Goal: Task Accomplishment & Management: Manage account settings

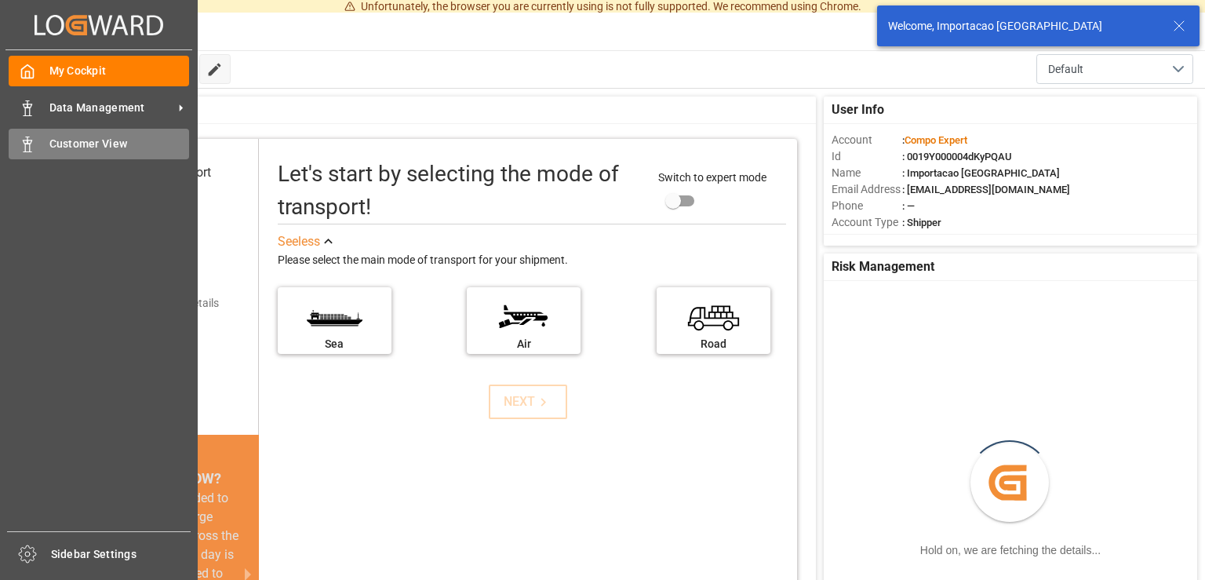
click at [80, 149] on span "Customer View" at bounding box center [119, 144] width 140 height 16
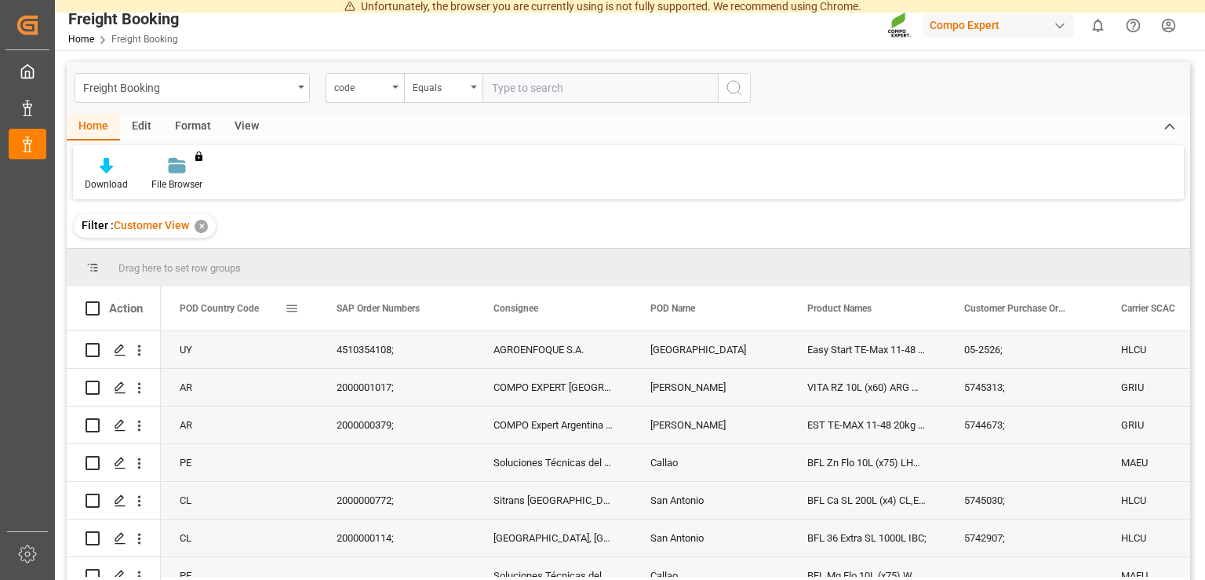
click at [300, 308] on div "POD Country Code" at bounding box center [239, 308] width 157 height 44
click at [291, 308] on span at bounding box center [292, 308] width 14 height 14
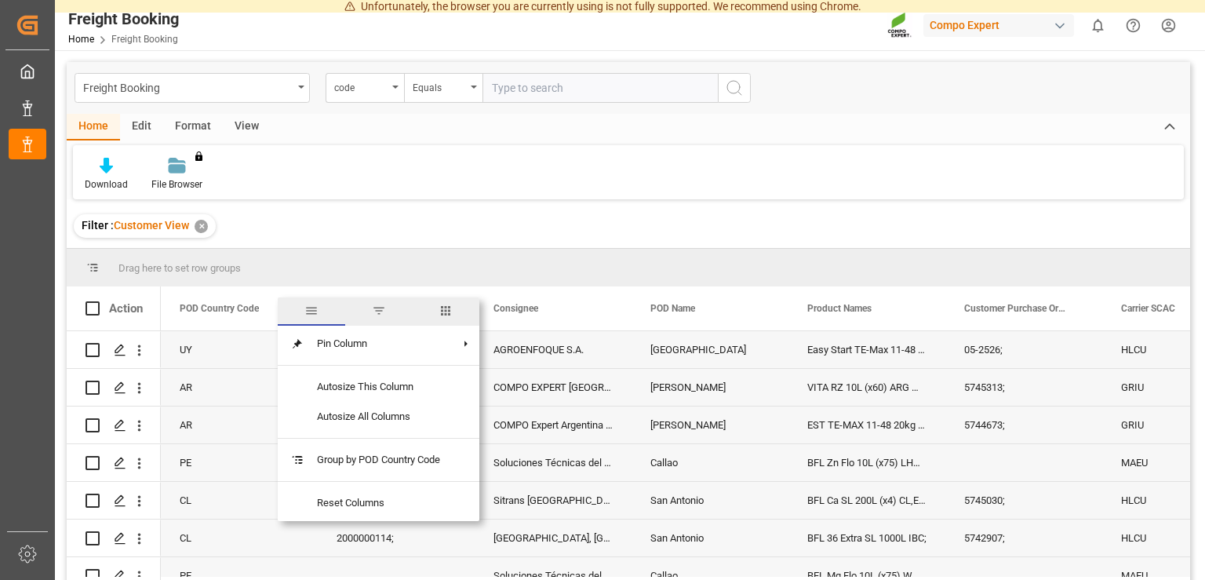
click at [373, 317] on span "filter" at bounding box center [378, 311] width 67 height 28
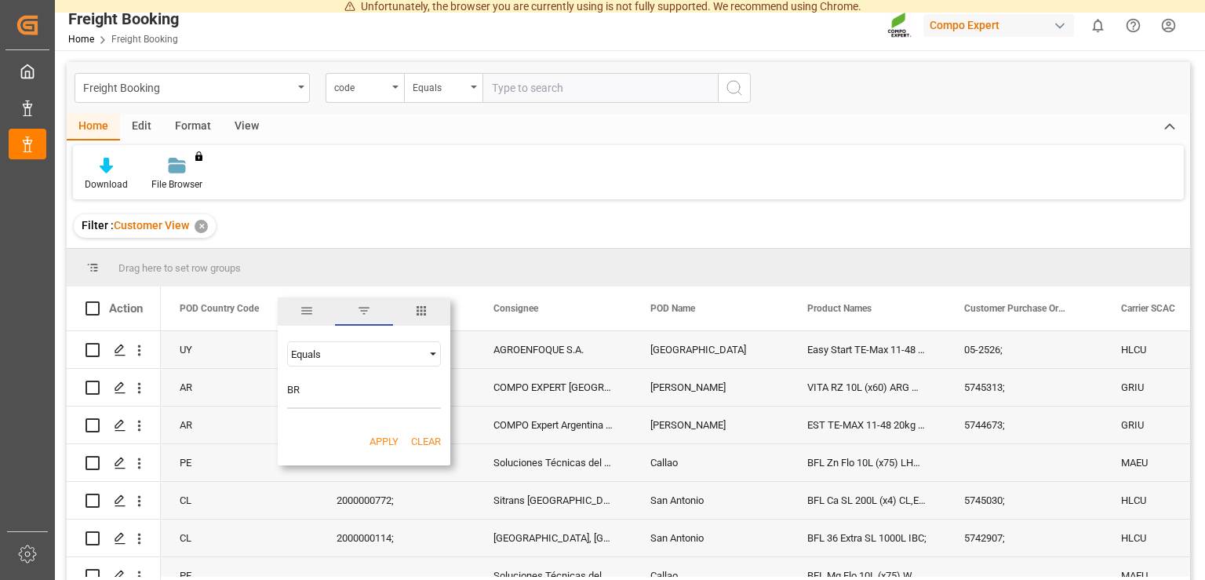
type input "BR"
click at [387, 438] on button "Apply" at bounding box center [384, 442] width 29 height 16
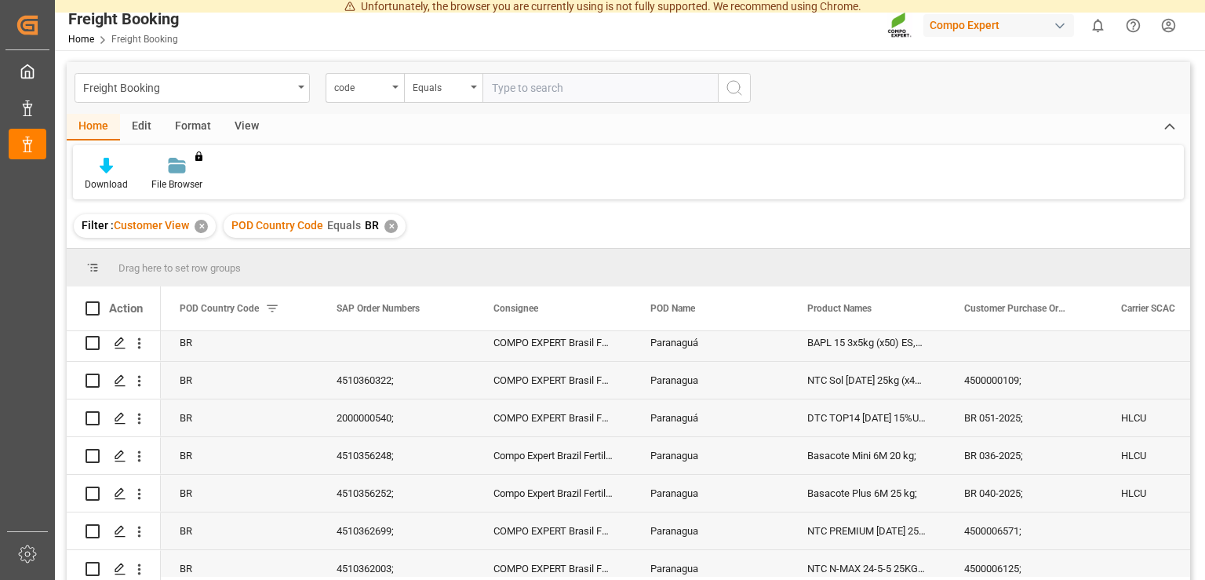
scroll to position [1861, 0]
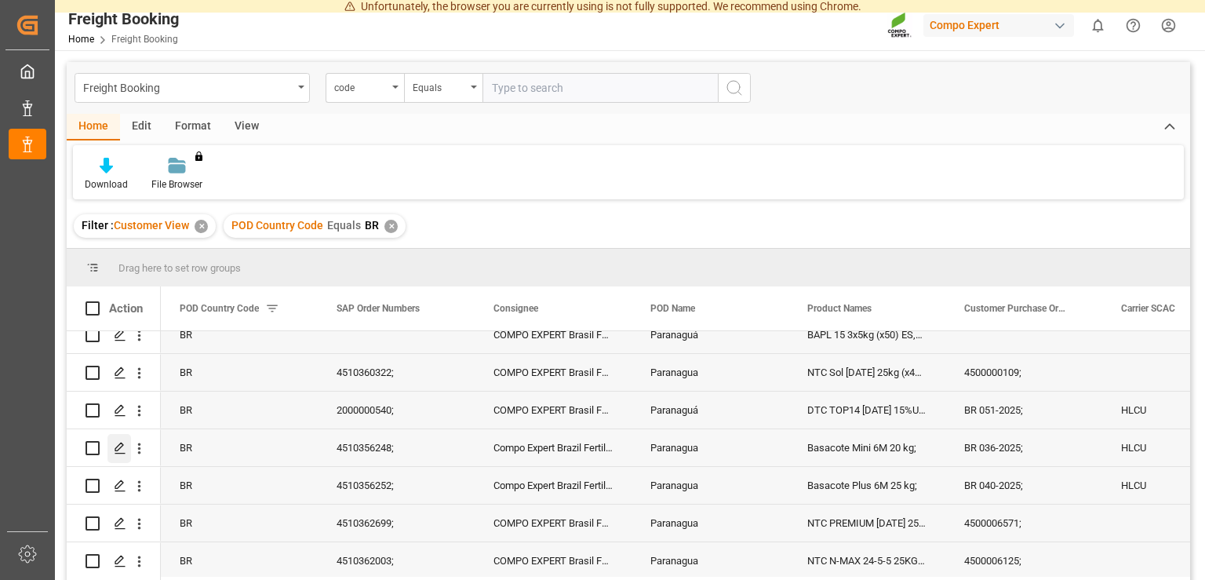
click at [115, 446] on icon "Press SPACE to select this row." at bounding box center [120, 448] width 13 height 13
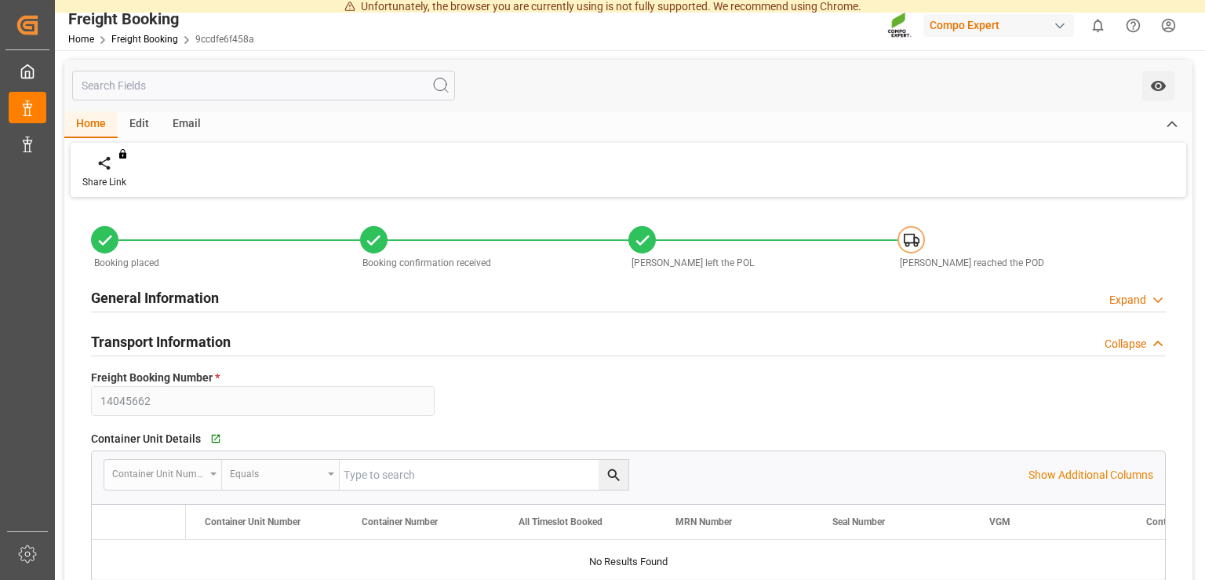
type input "14045662"
type textarea "BR 036-2025;"
type input "4510356248;"
type textarea "47576988; 47576987;"
type textarea "Z1"
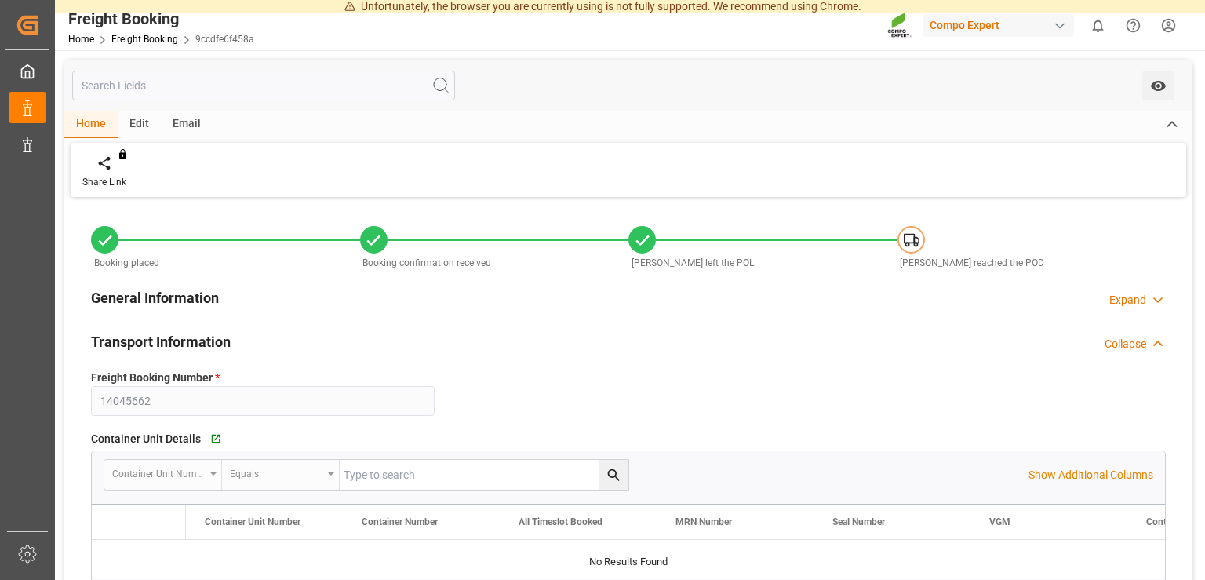
type input "[DATE] 00:00"
type input "HLCU"
type input "93686634"
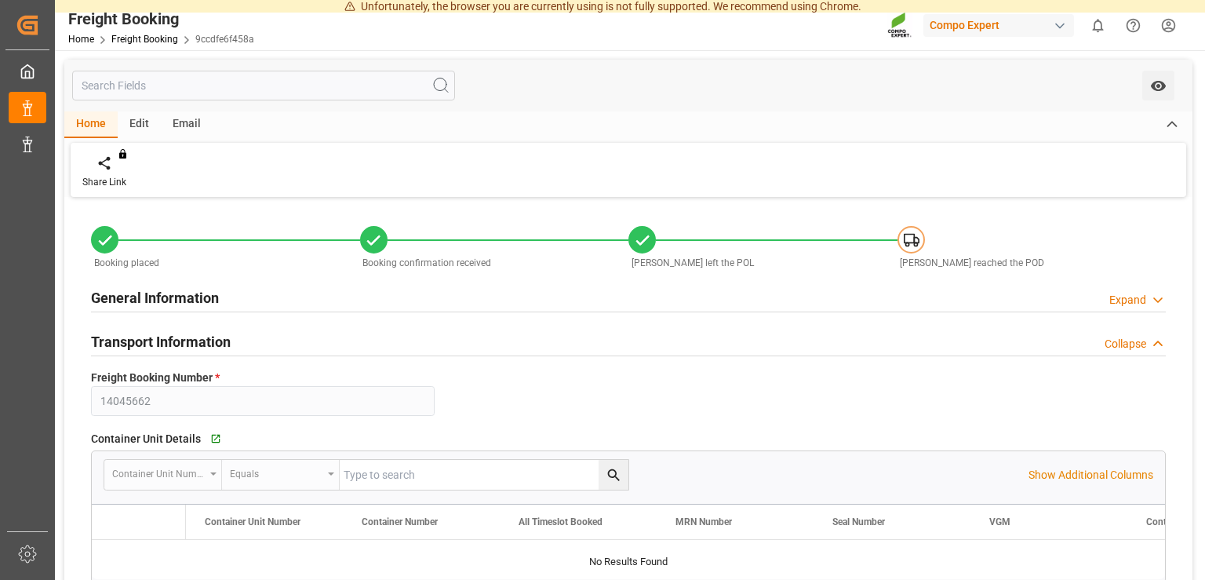
type input "[DATE] 00:00"
type input "LAEM CHABANG EXPRESS"
type input "9702106"
type input "[DATE] 01:00"
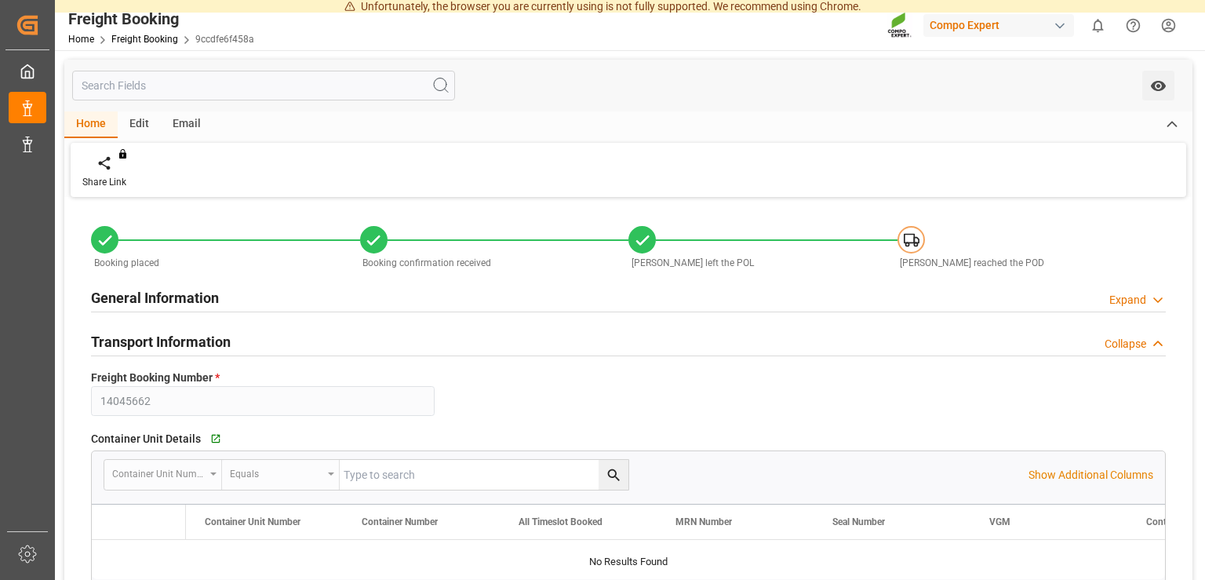
type input "[DATE] 19:00"
type input "LAEM CHABANG EXPRESS"
type input "9768007"
type input "BEANR"
type input "[GEOGRAPHIC_DATA]"
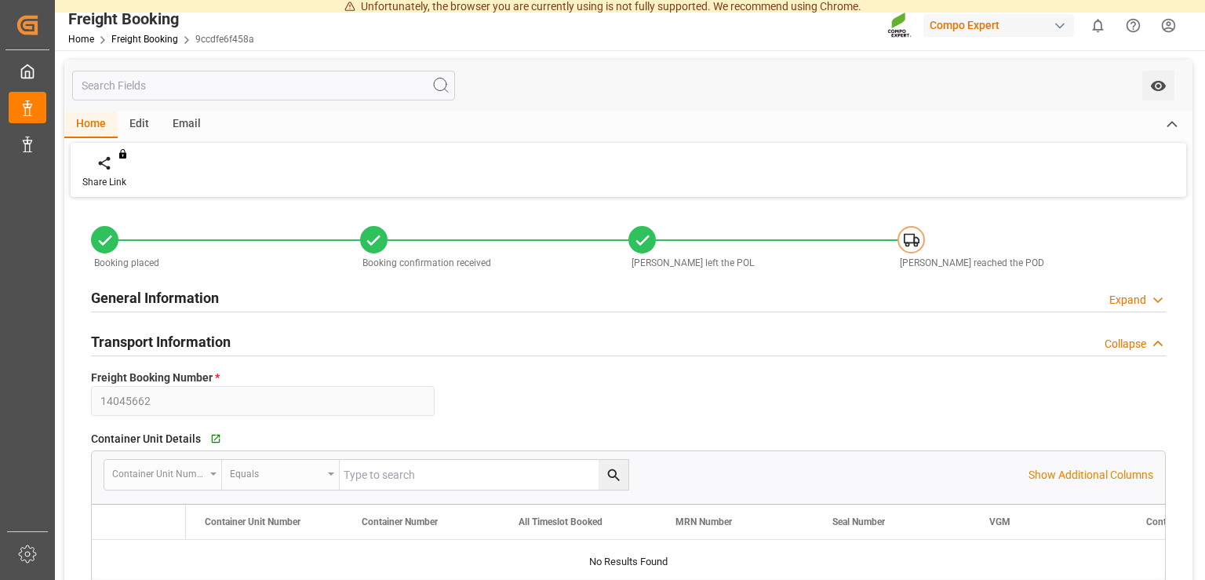
type input "BRPNG"
type input "Paranagua"
type textarea "CIF"
type input "[DATE]"
type textarea "Basacote Mini 6M 20 kg;"
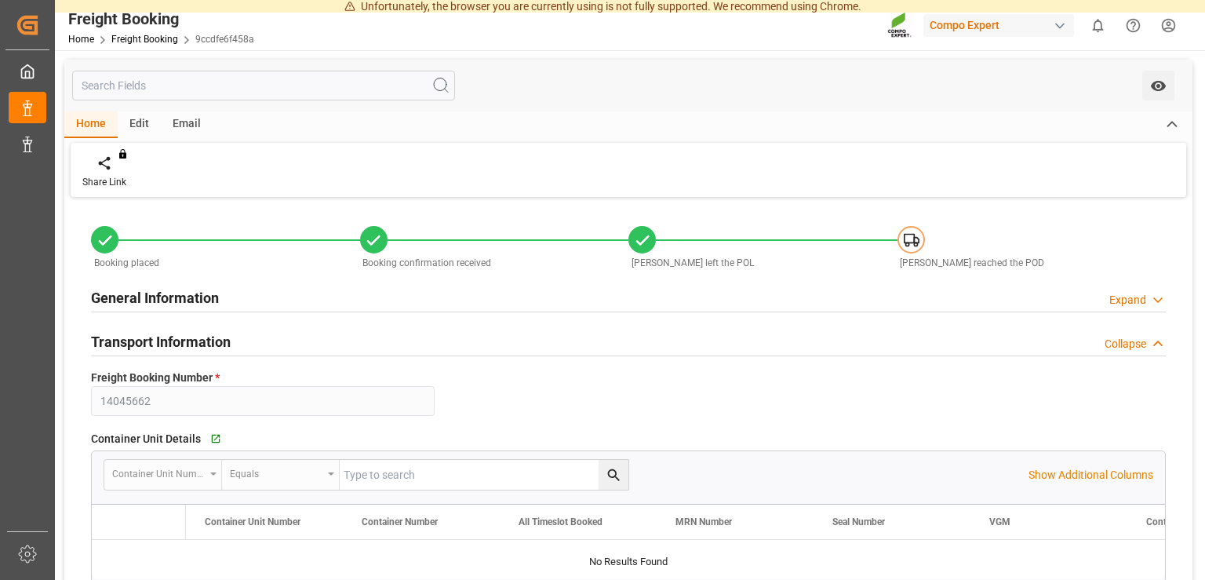
type textarea "4585202004;"
type input "40"
type input "[DATE] 11:11"
type input "[DATE] 11:14"
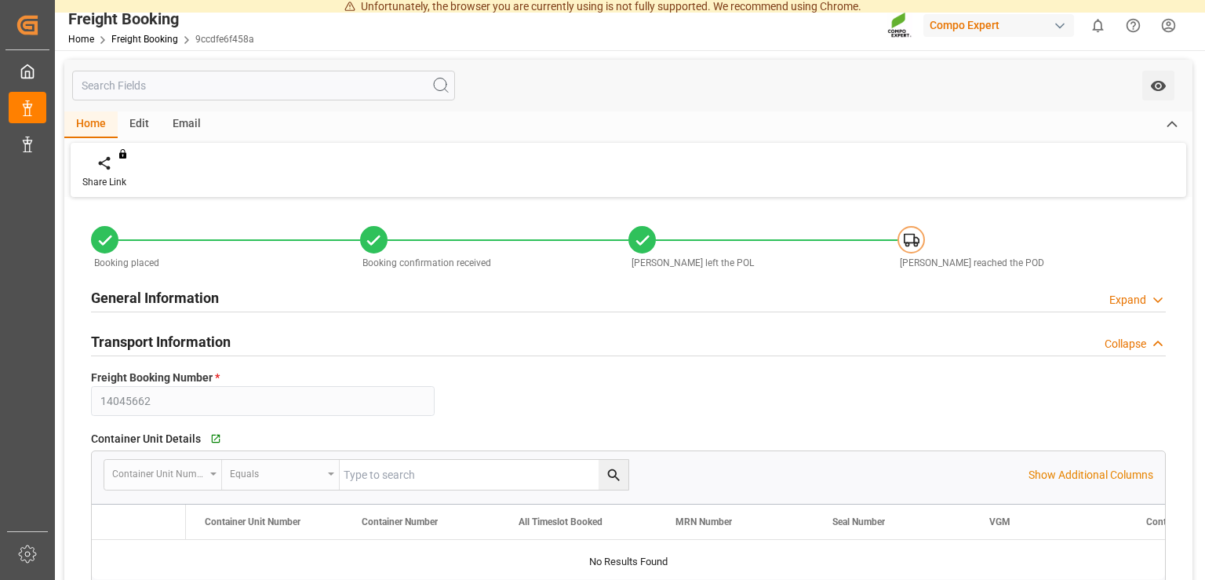
type input "[DATE] 11:50"
type input "[DATE] 15:07"
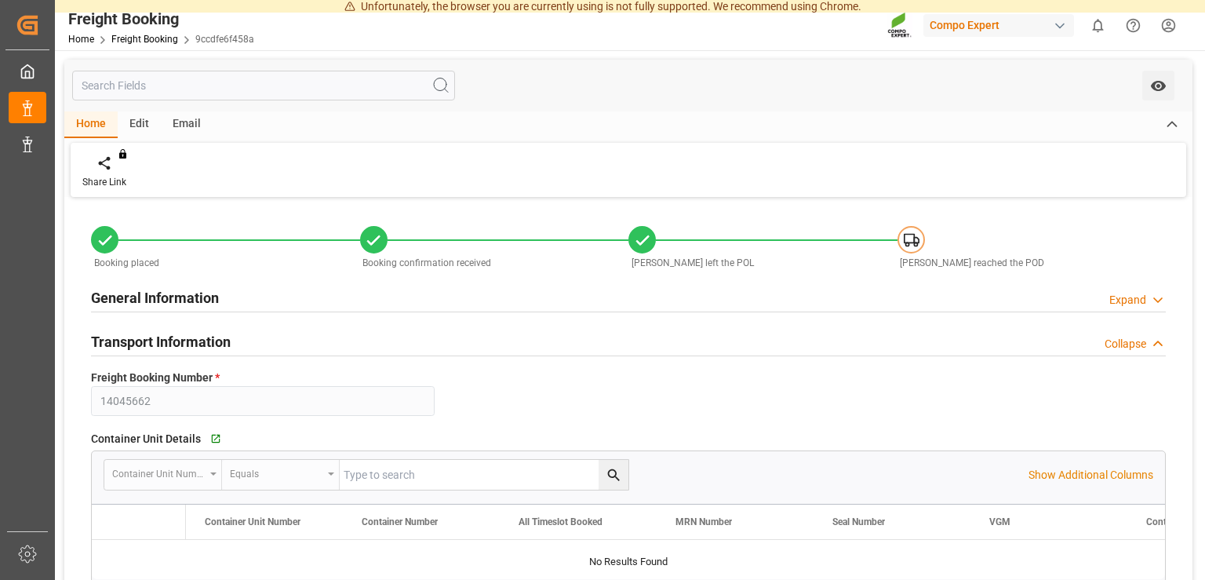
type input "[DATE] 15:07"
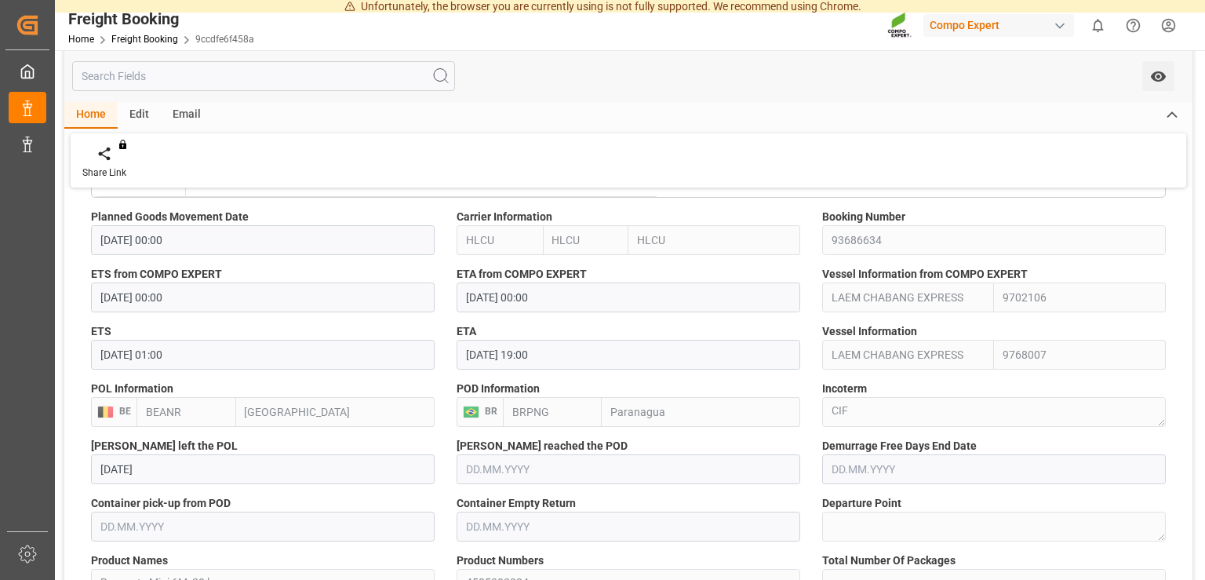
scroll to position [870, 0]
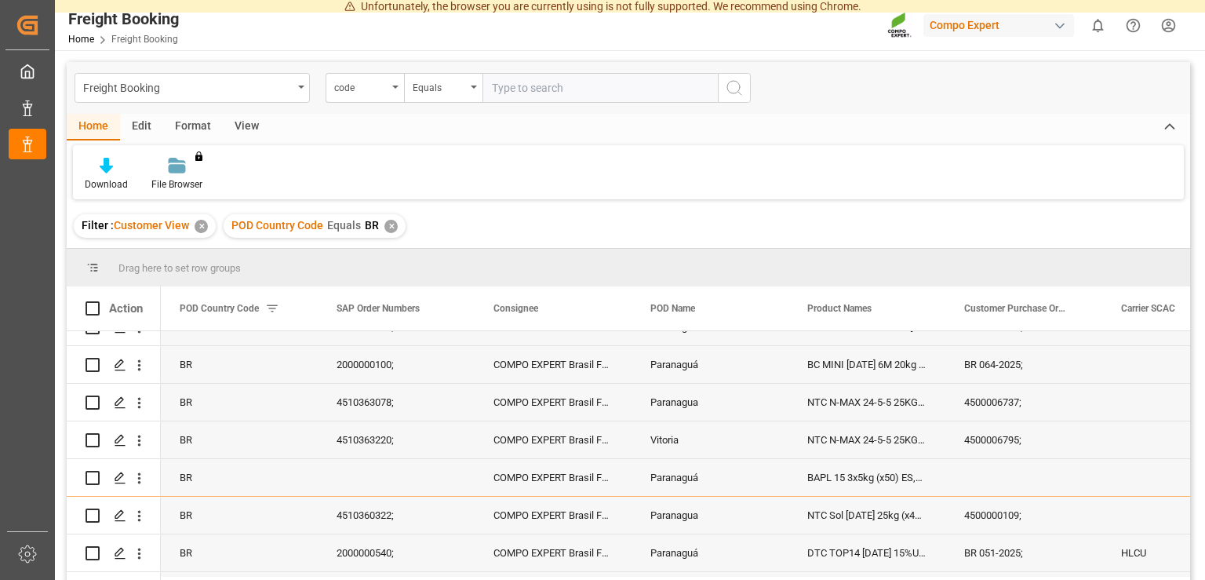
scroll to position [1861, 0]
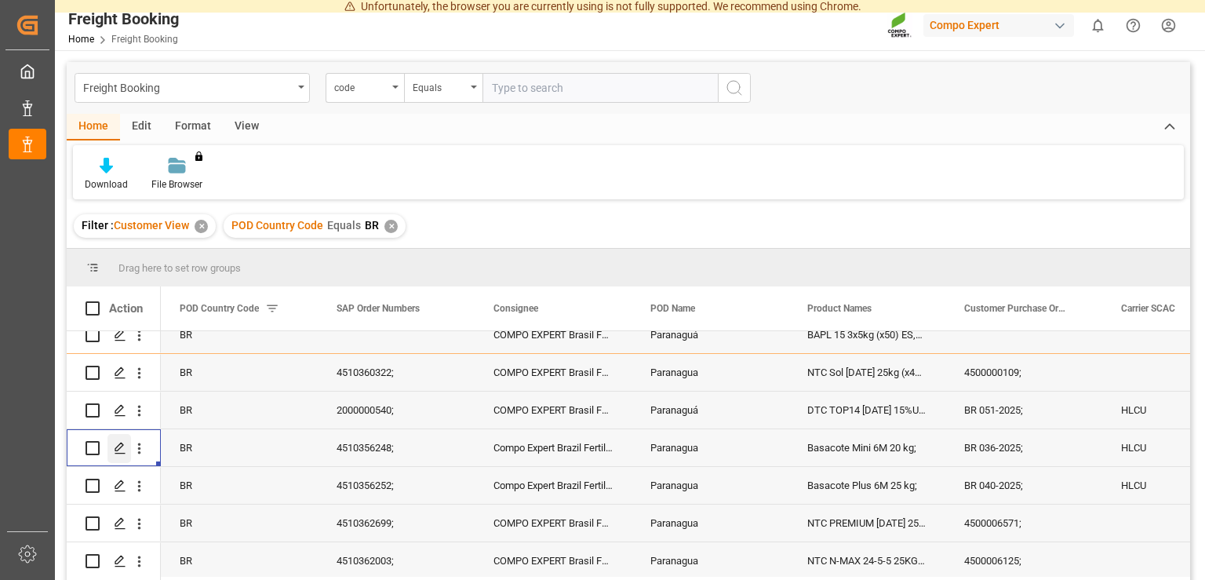
click at [117, 448] on icon "Press SPACE to select this row." at bounding box center [120, 448] width 13 height 13
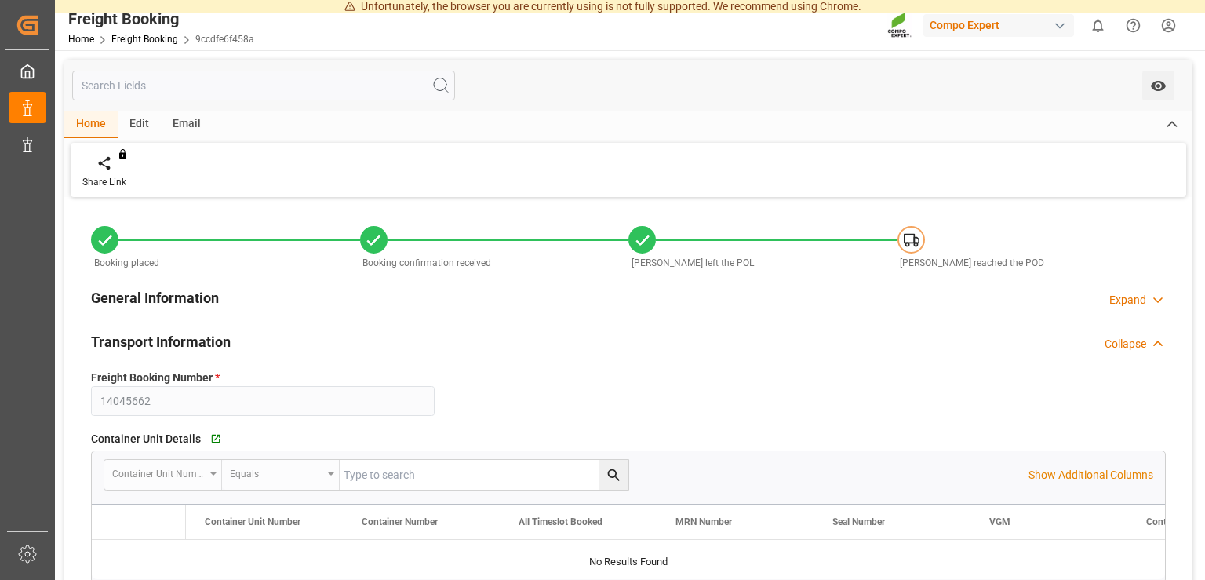
type input "14045662"
type textarea "BR 036-2025;"
type input "4510356248;"
type textarea "47576988; 47576987;"
type textarea "Z1"
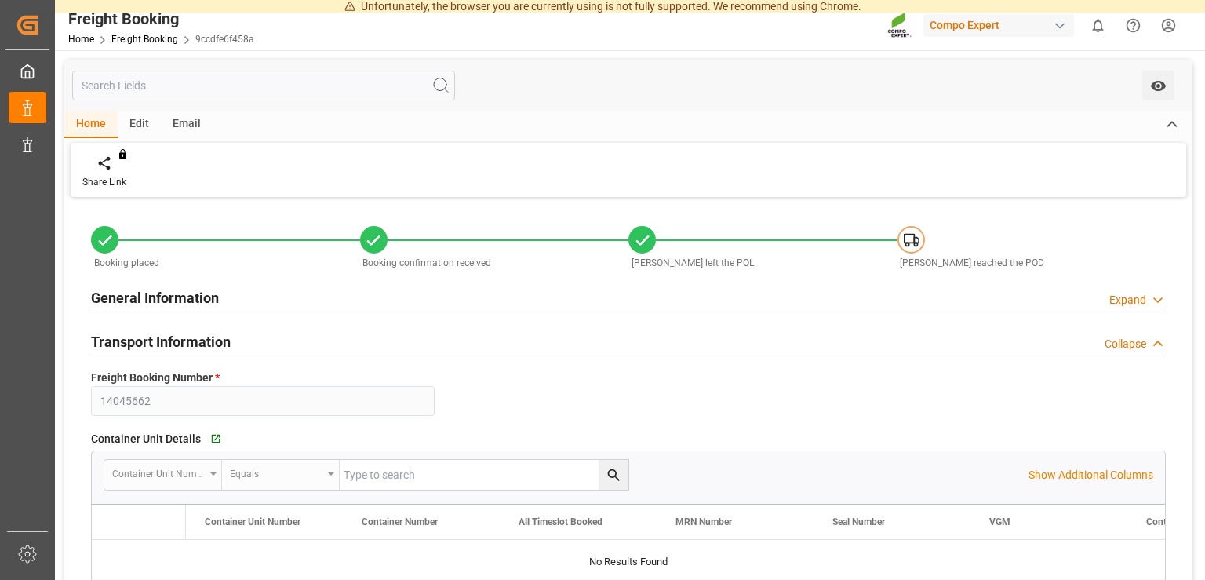
type input "[DATE] 00:00"
type input "HLCU"
type input "93686634"
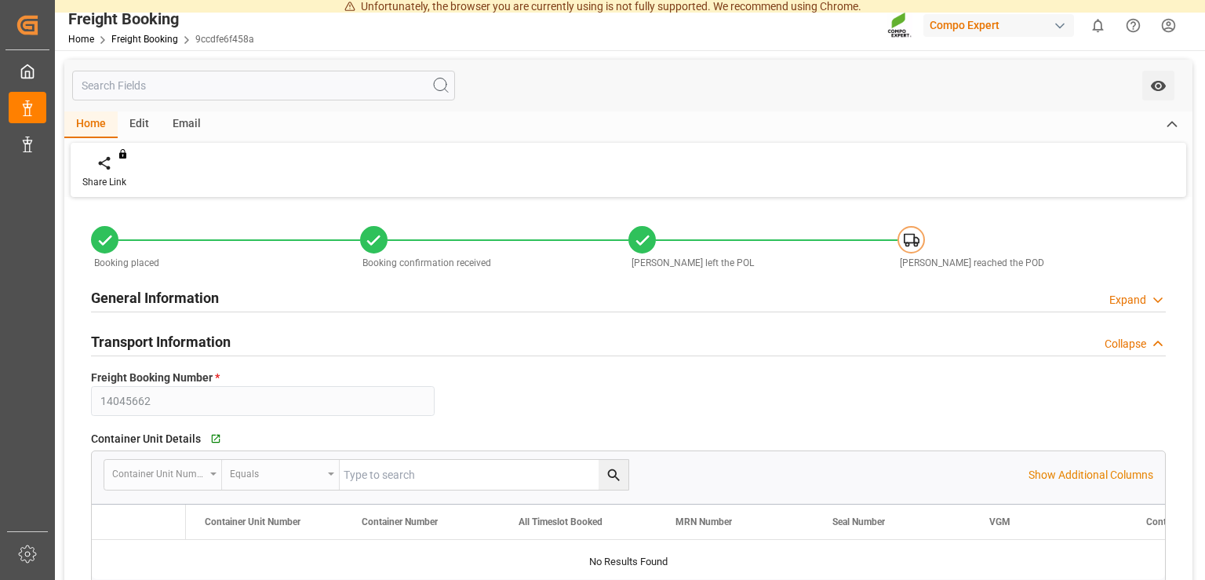
type input "[DATE] 00:00"
type input "LAEM CHABANG EXPRESS"
type input "9702106"
type input "[DATE] 01:00"
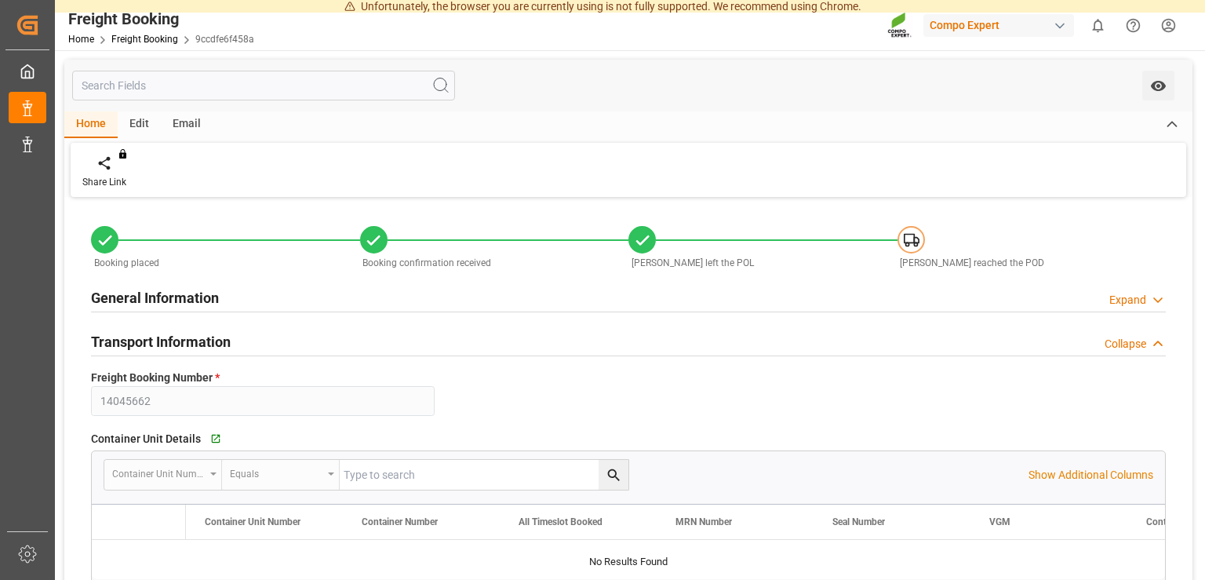
type input "[DATE] 19:00"
type input "LAEM CHABANG EXPRESS"
type input "9768007"
type input "BEANR"
type input "[GEOGRAPHIC_DATA]"
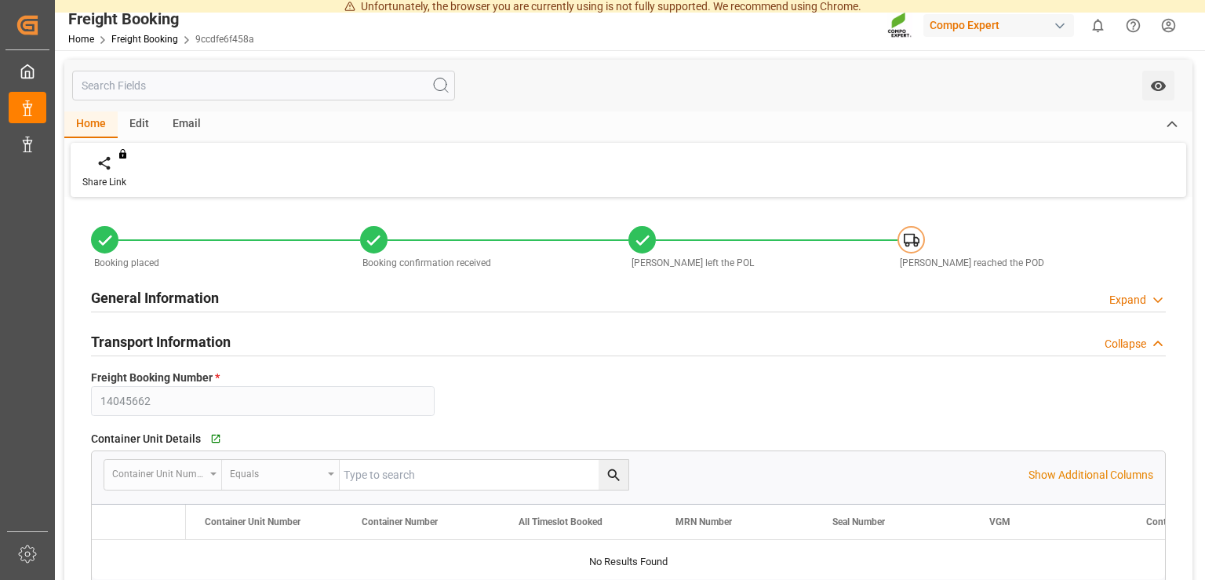
type input "BRPNG"
type input "Paranagua"
type textarea "CIF"
type input "[DATE]"
type textarea "Basacote Mini 6M 20 kg;"
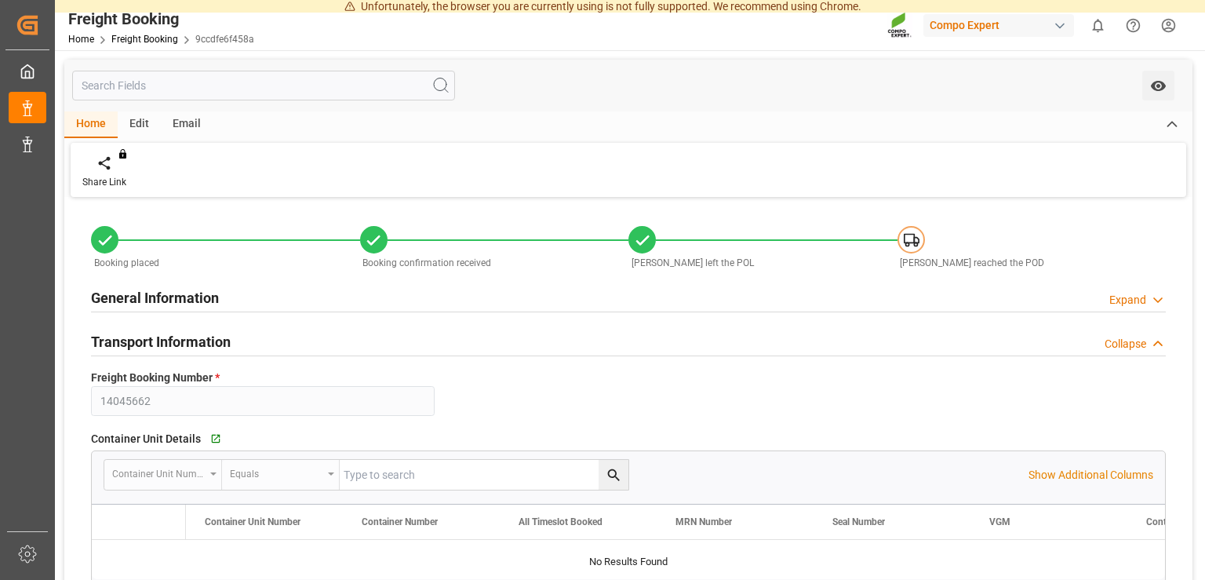
type textarea "4585202004;"
type input "40"
type input "[DATE] 11:11"
type input "[DATE] 11:14"
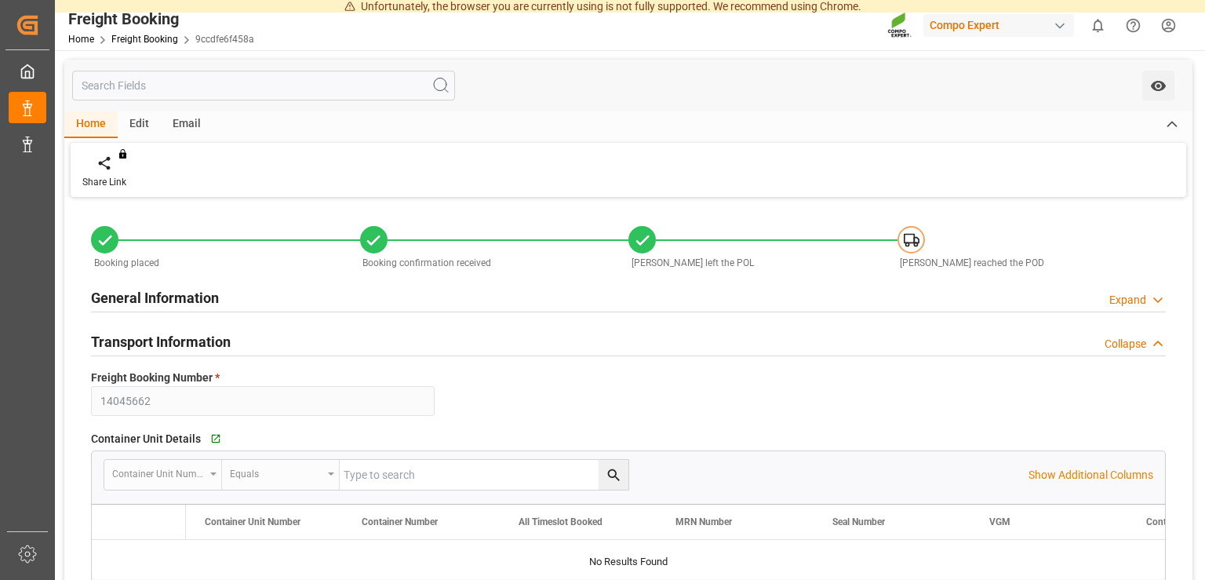
type input "[DATE] 11:50"
type input "[DATE] 15:07"
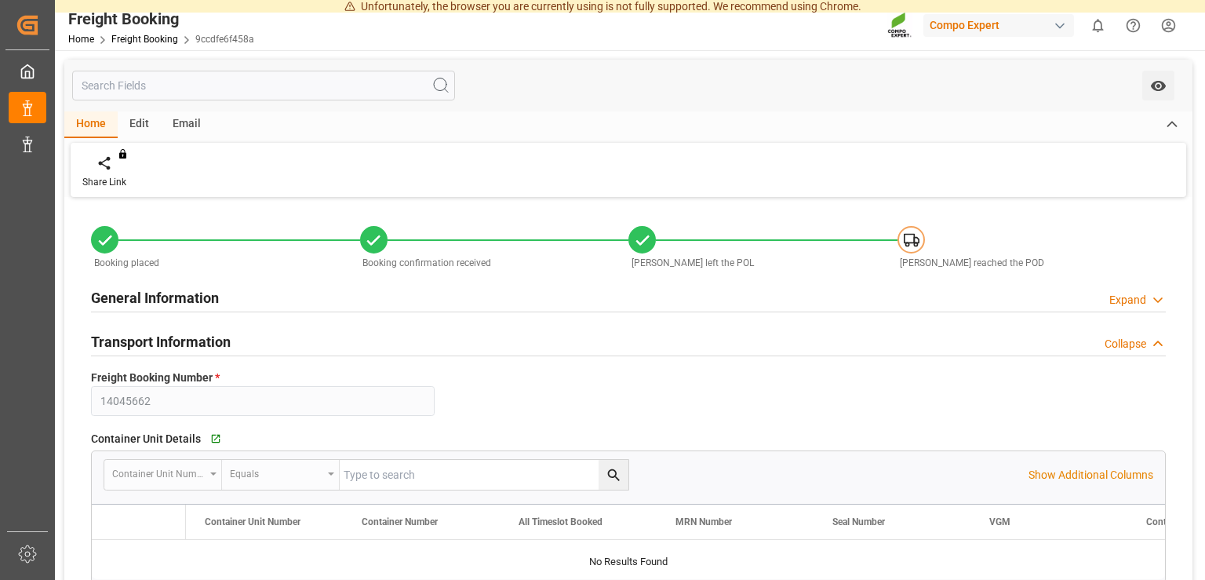
type input "[DATE] 15:07"
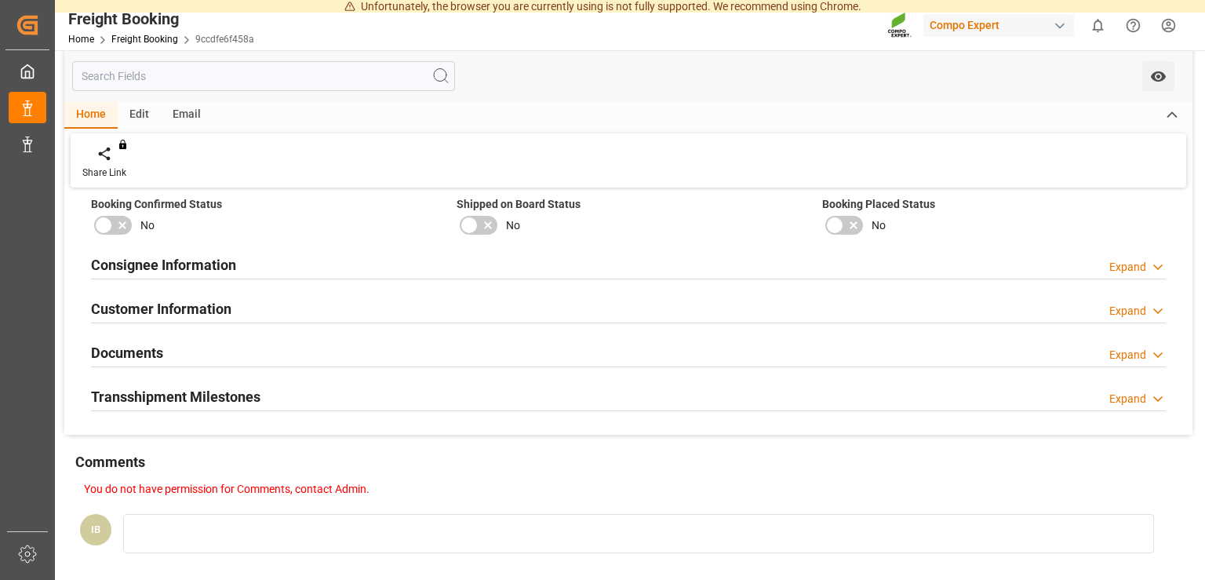
scroll to position [1489, 0]
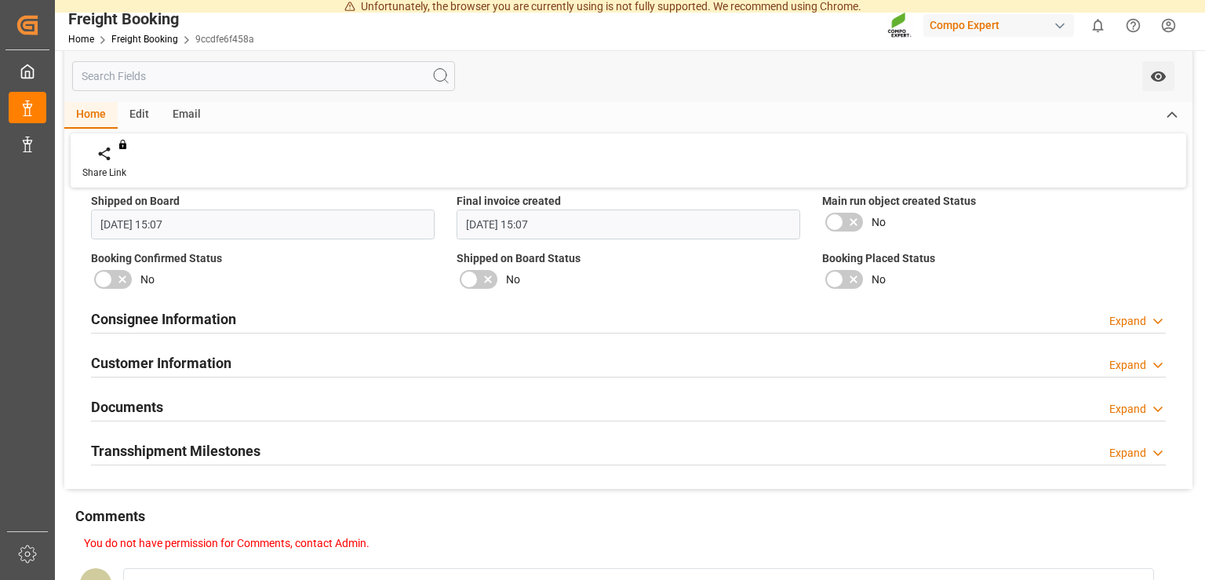
click at [218, 322] on h2 "Consignee Information" at bounding box center [163, 318] width 145 height 21
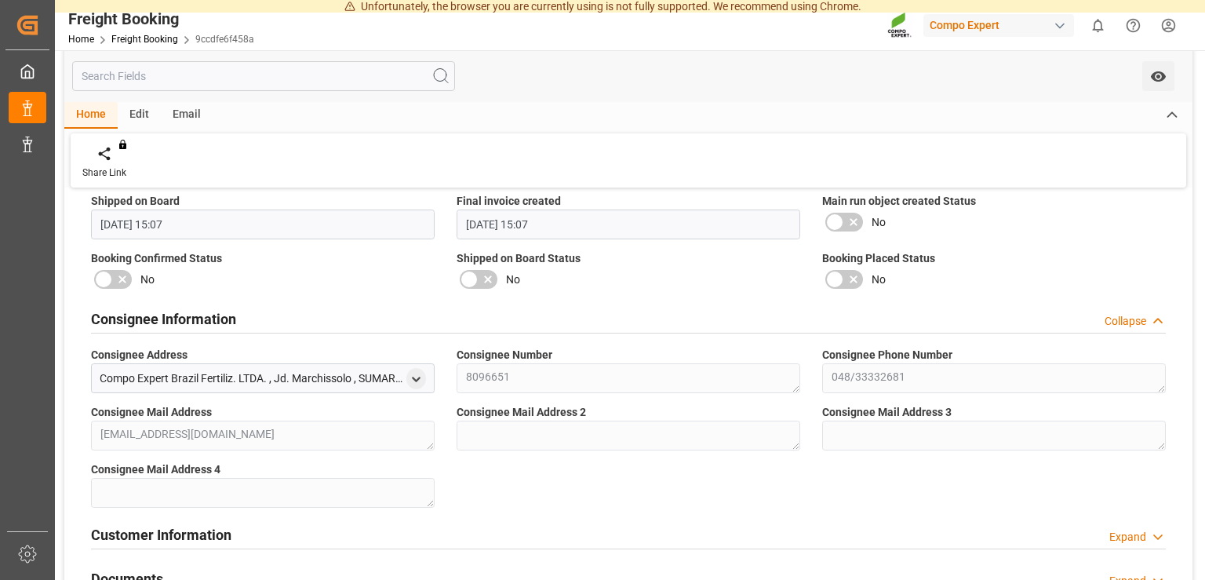
click at [221, 315] on h2 "Consignee Information" at bounding box center [163, 318] width 145 height 21
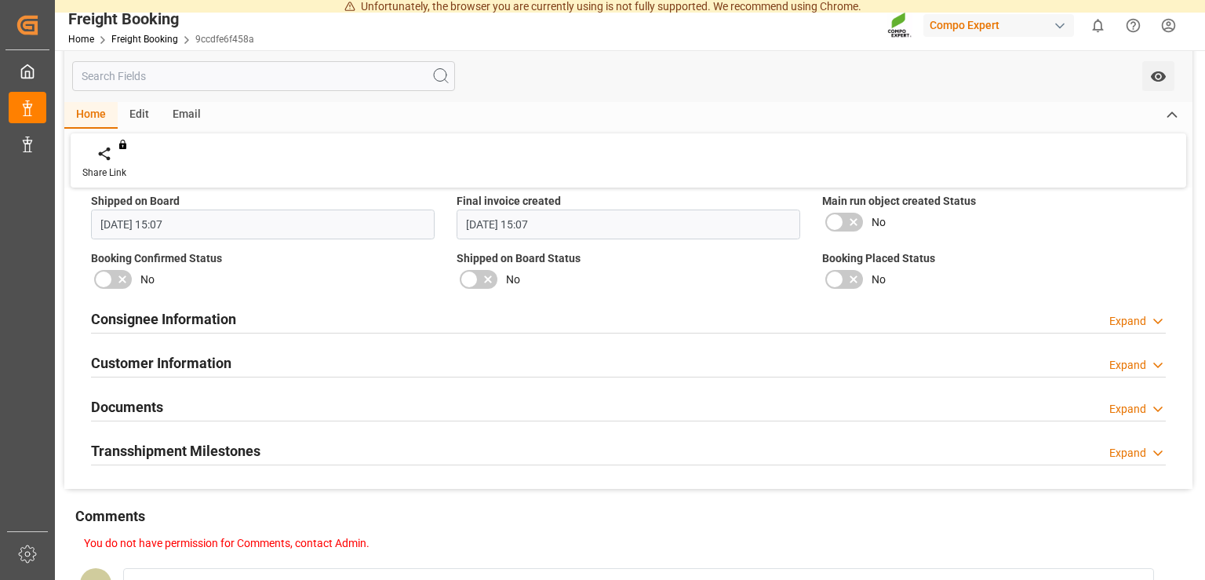
click at [190, 411] on div "Documents Expand" at bounding box center [628, 406] width 1075 height 30
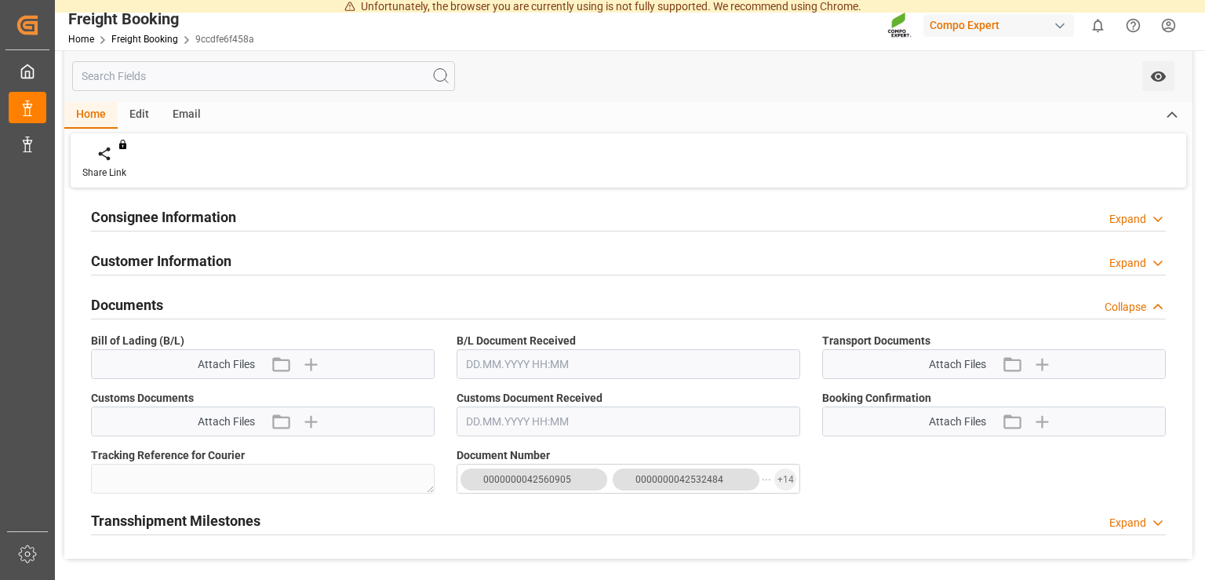
scroll to position [1646, 0]
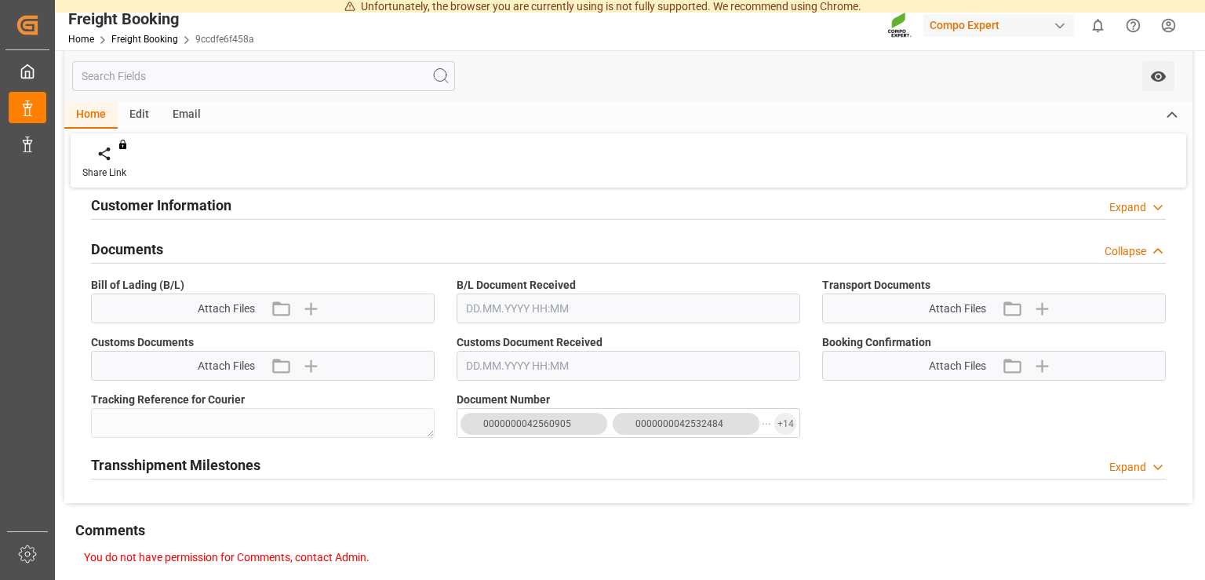
click at [1143, 474] on div "Transshipment Milestones Expand" at bounding box center [628, 464] width 1075 height 31
click at [1141, 467] on div "Expand" at bounding box center [1128, 467] width 37 height 16
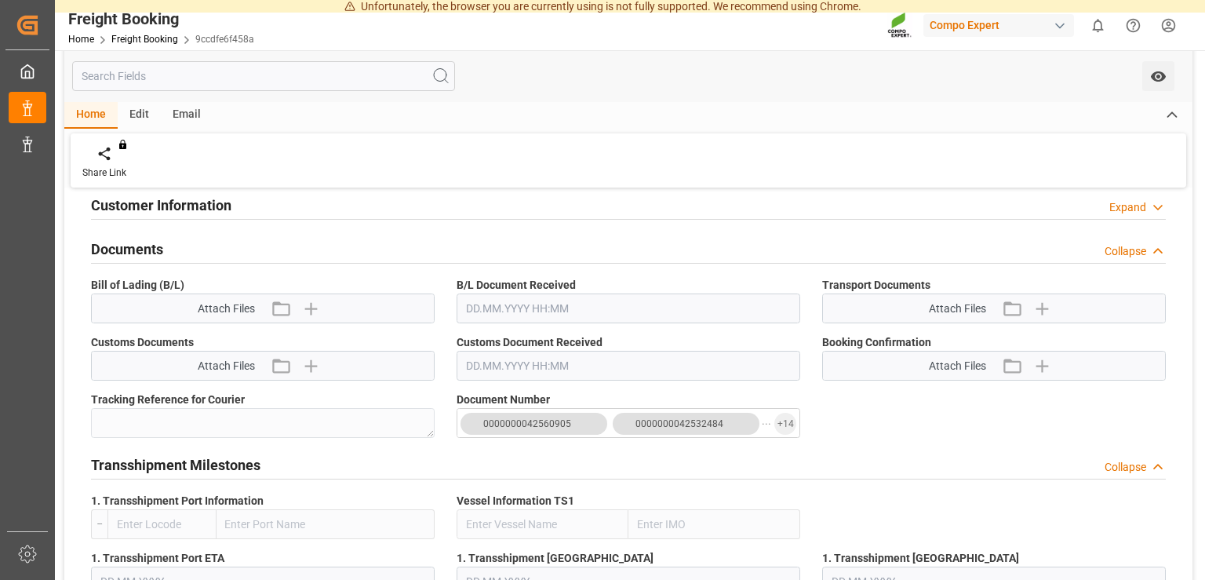
click at [1126, 463] on div "Collapse" at bounding box center [1126, 467] width 42 height 16
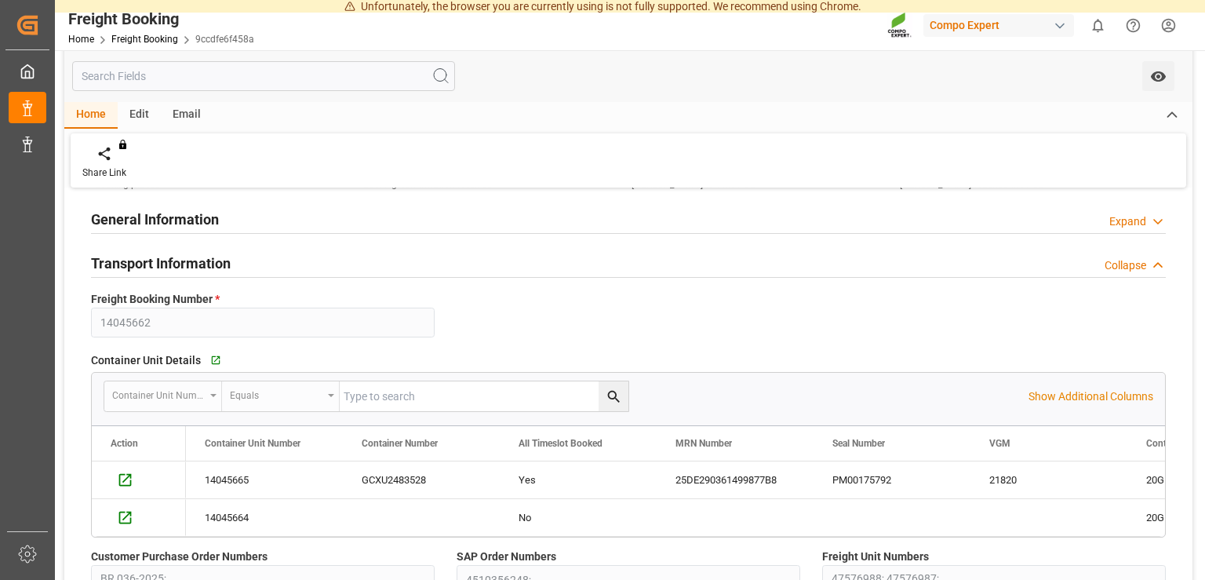
scroll to position [0, 0]
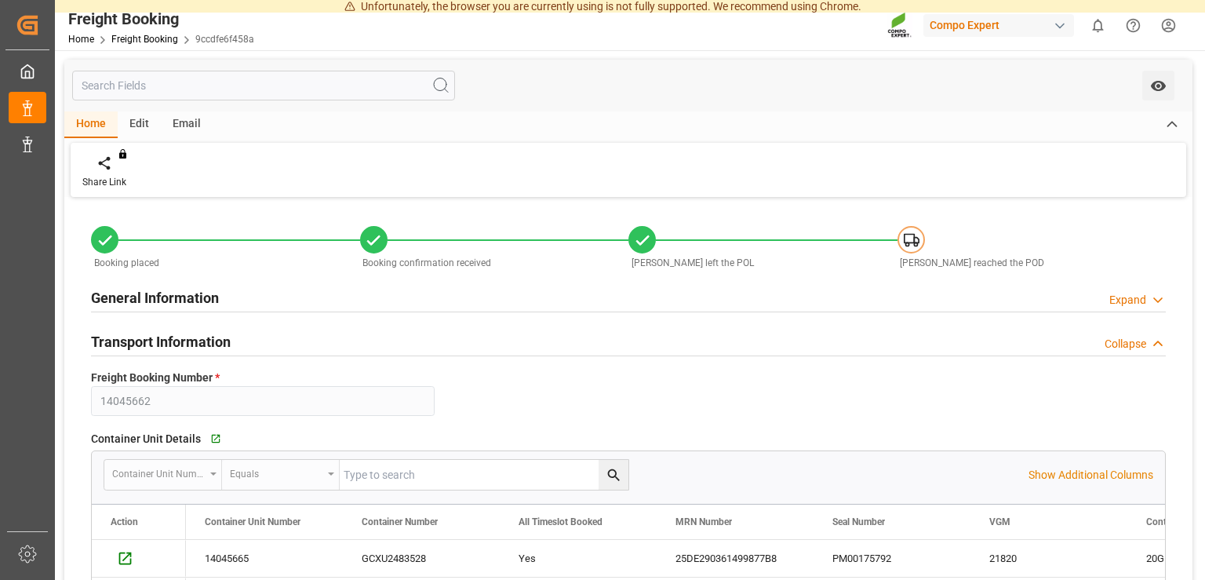
click at [1141, 343] on div "Collapse" at bounding box center [1126, 344] width 42 height 16
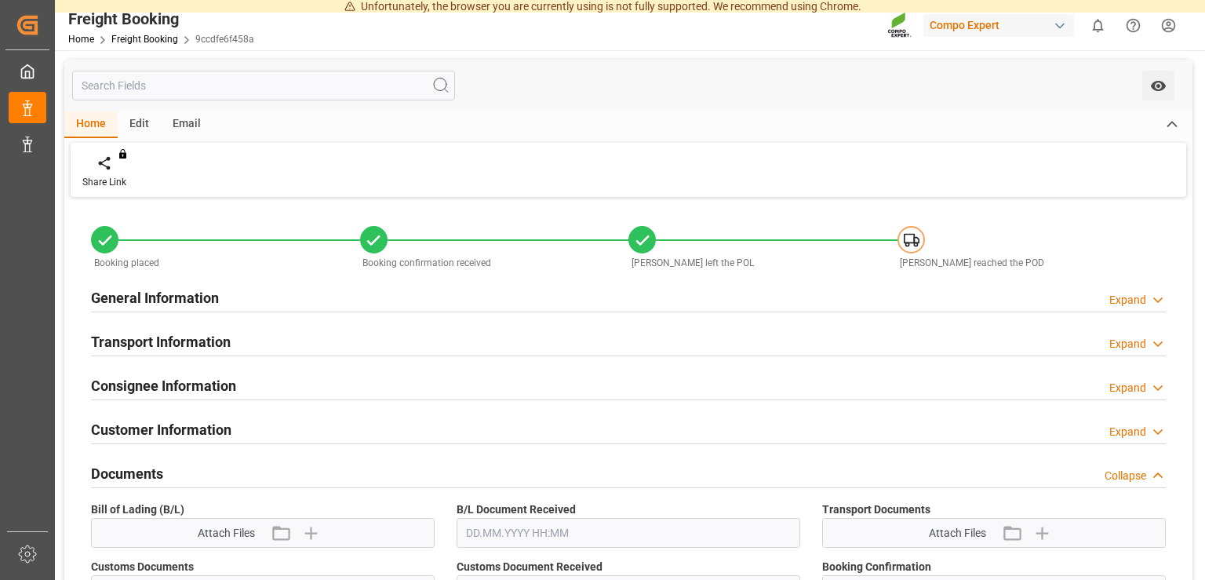
click at [1150, 309] on div "General Information Expand" at bounding box center [628, 297] width 1075 height 30
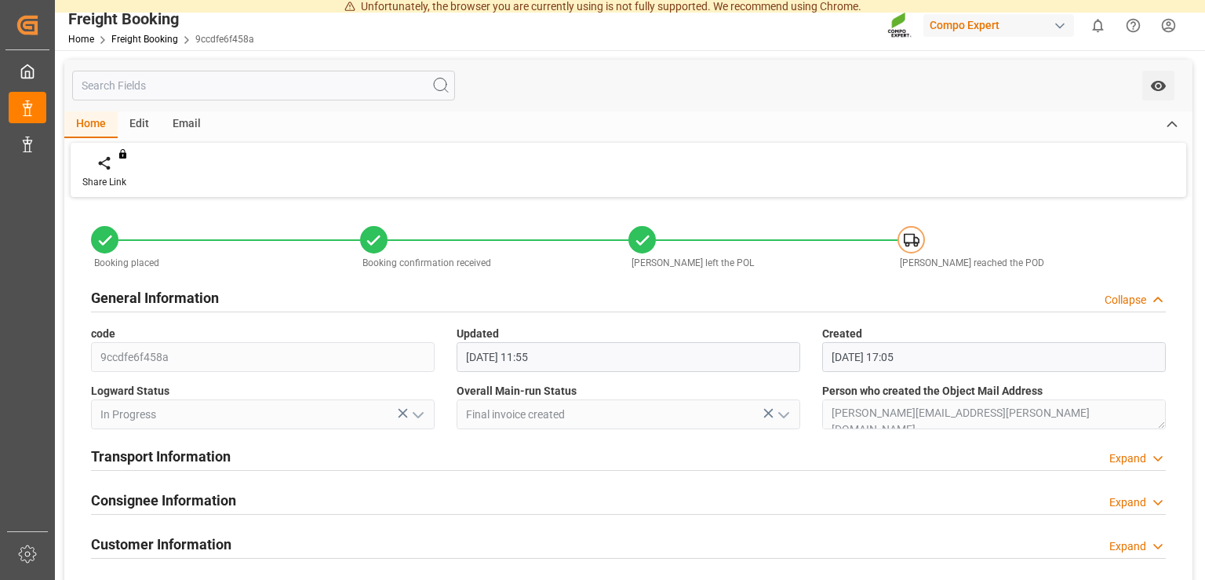
click at [1147, 298] on div "Collapse" at bounding box center [1126, 300] width 42 height 16
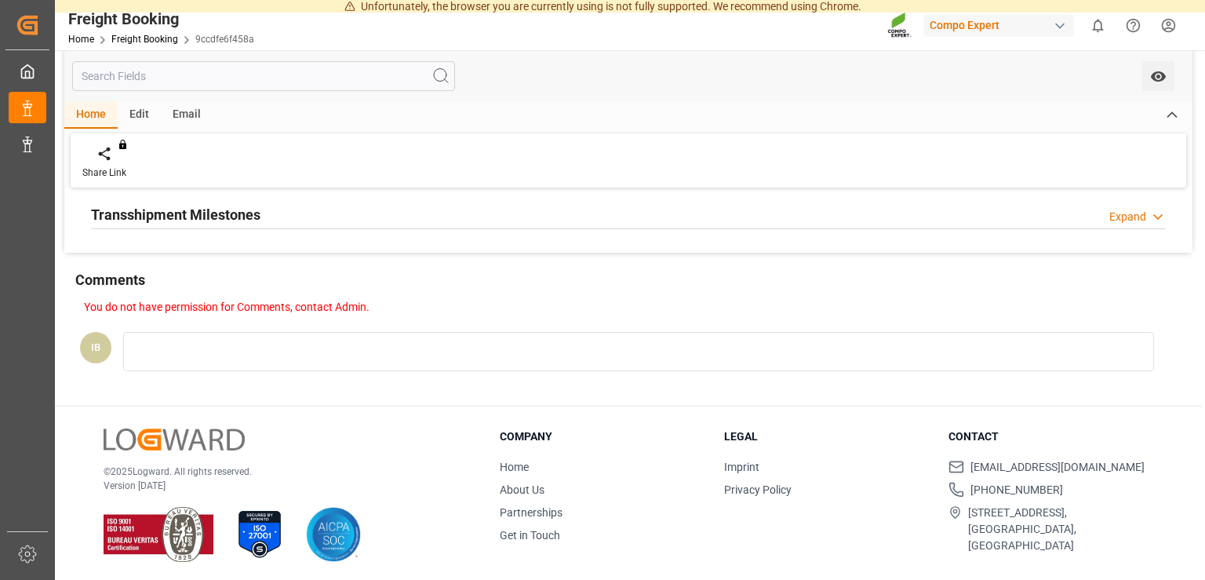
scroll to position [159, 0]
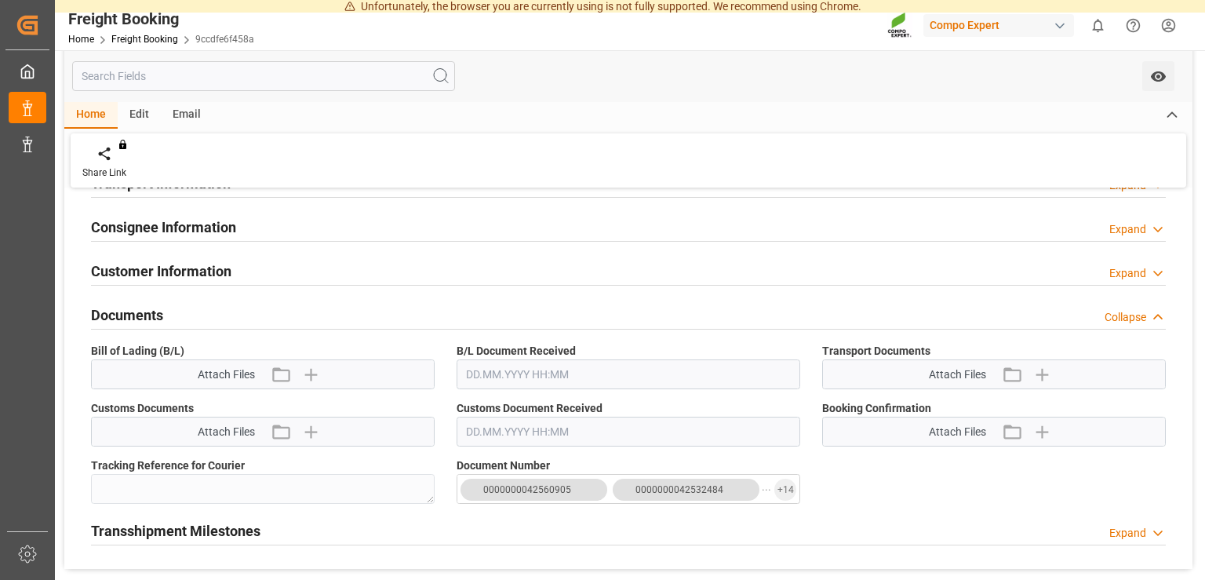
click at [1134, 323] on div "Collapse" at bounding box center [1126, 317] width 42 height 16
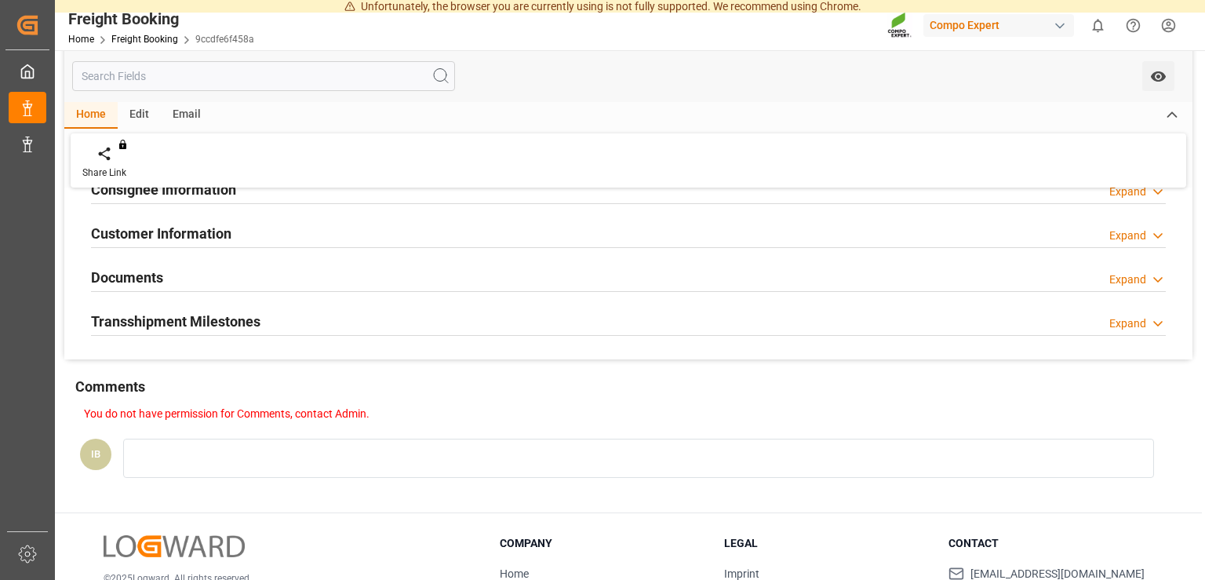
scroll to position [0, 0]
